Goal: Information Seeking & Learning: Learn about a topic

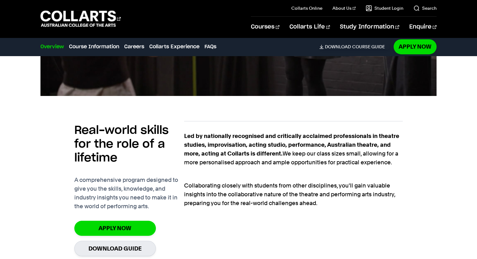
scroll to position [378, 0]
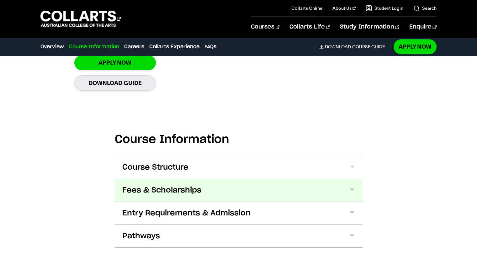
click at [193, 179] on button "Fees & Scholarships" at bounding box center [239, 190] width 248 height 23
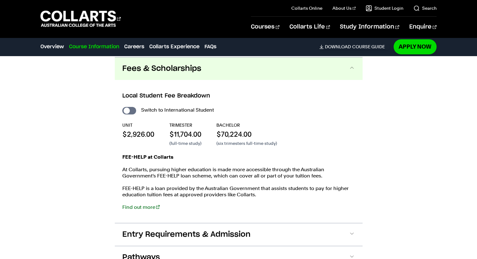
scroll to position [666, 0]
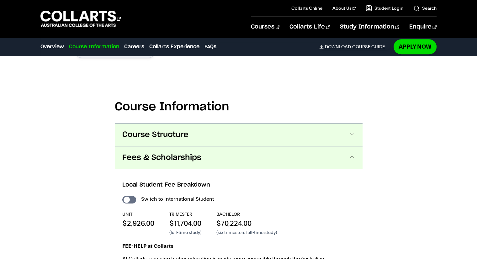
click at [181, 138] on span "Course Structure" at bounding box center [155, 135] width 66 height 10
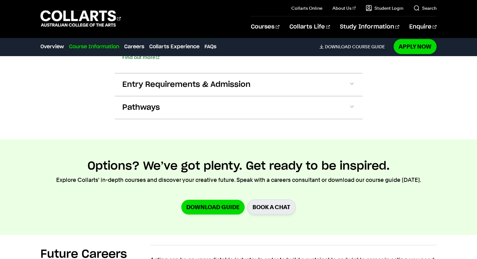
scroll to position [1241, 0]
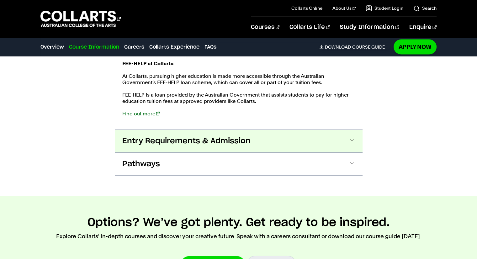
click at [158, 137] on span "Entry Requirements & Admission" at bounding box center [186, 141] width 128 height 10
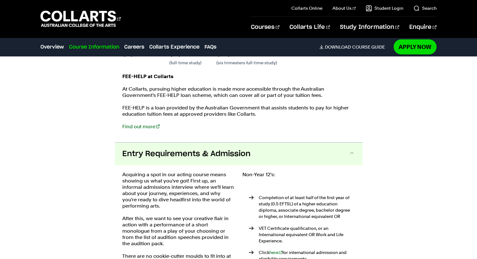
scroll to position [1169, 0]
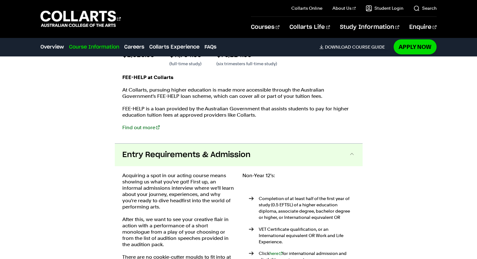
click at [206, 155] on span "Entry Requirements & Admission" at bounding box center [186, 155] width 128 height 10
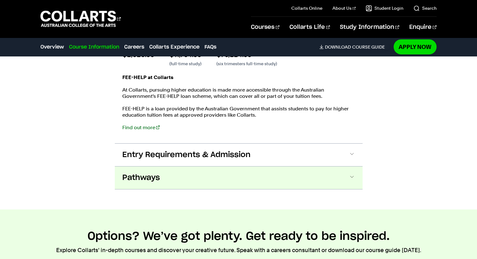
click at [188, 172] on button "Pathways" at bounding box center [239, 178] width 248 height 23
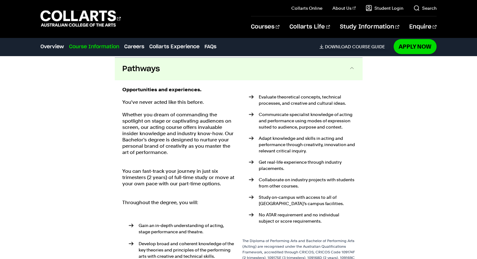
scroll to position [1245, 0]
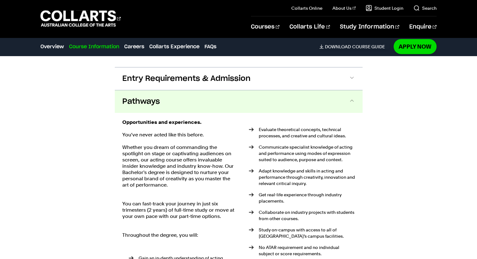
click at [204, 111] on button "Pathways" at bounding box center [239, 101] width 248 height 23
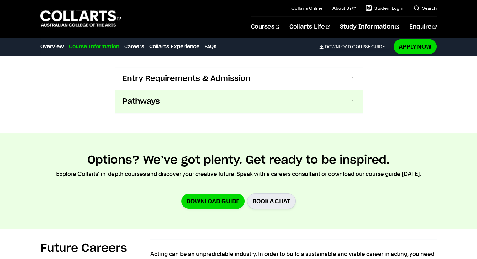
click at [204, 111] on button "Pathways" at bounding box center [239, 101] width 248 height 23
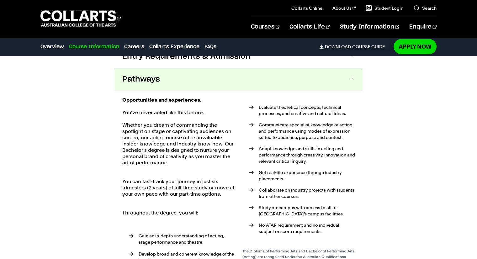
scroll to position [1278, 0]
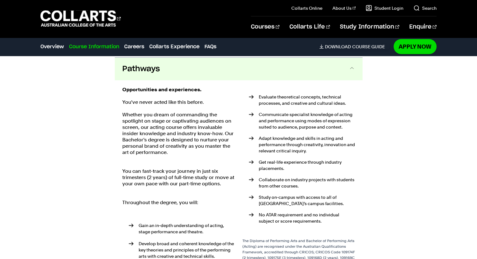
click at [217, 83] on div "Opportunities and experiences. You’ve never acted like this before. Whether you…" at bounding box center [239, 178] width 248 height 196
click at [181, 75] on button "Pathways" at bounding box center [239, 69] width 248 height 23
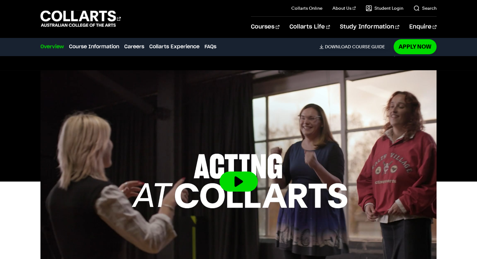
scroll to position [168, 0]
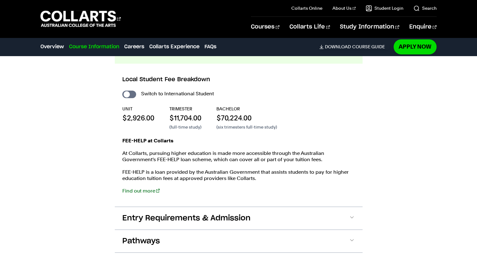
scroll to position [1106, 0]
click at [129, 93] on input "International Student" at bounding box center [129, 94] width 14 height 8
checkbox input "true"
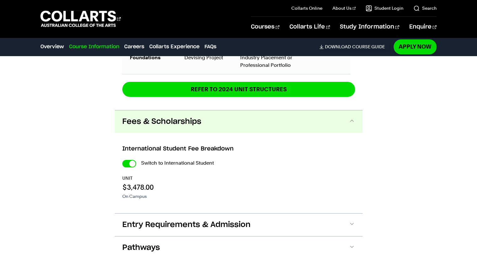
scroll to position [1135, 0]
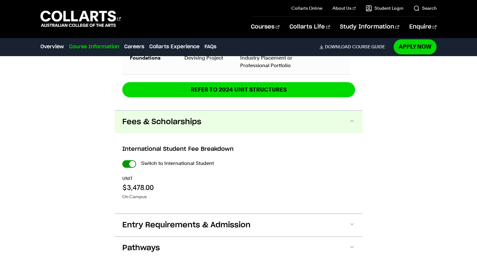
click at [132, 164] on input "International Student" at bounding box center [129, 164] width 14 height 8
checkbox input "false"
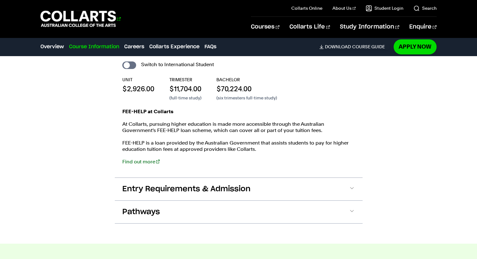
scroll to position [1106, 0]
